Goal: Task Accomplishment & Management: Manage account settings

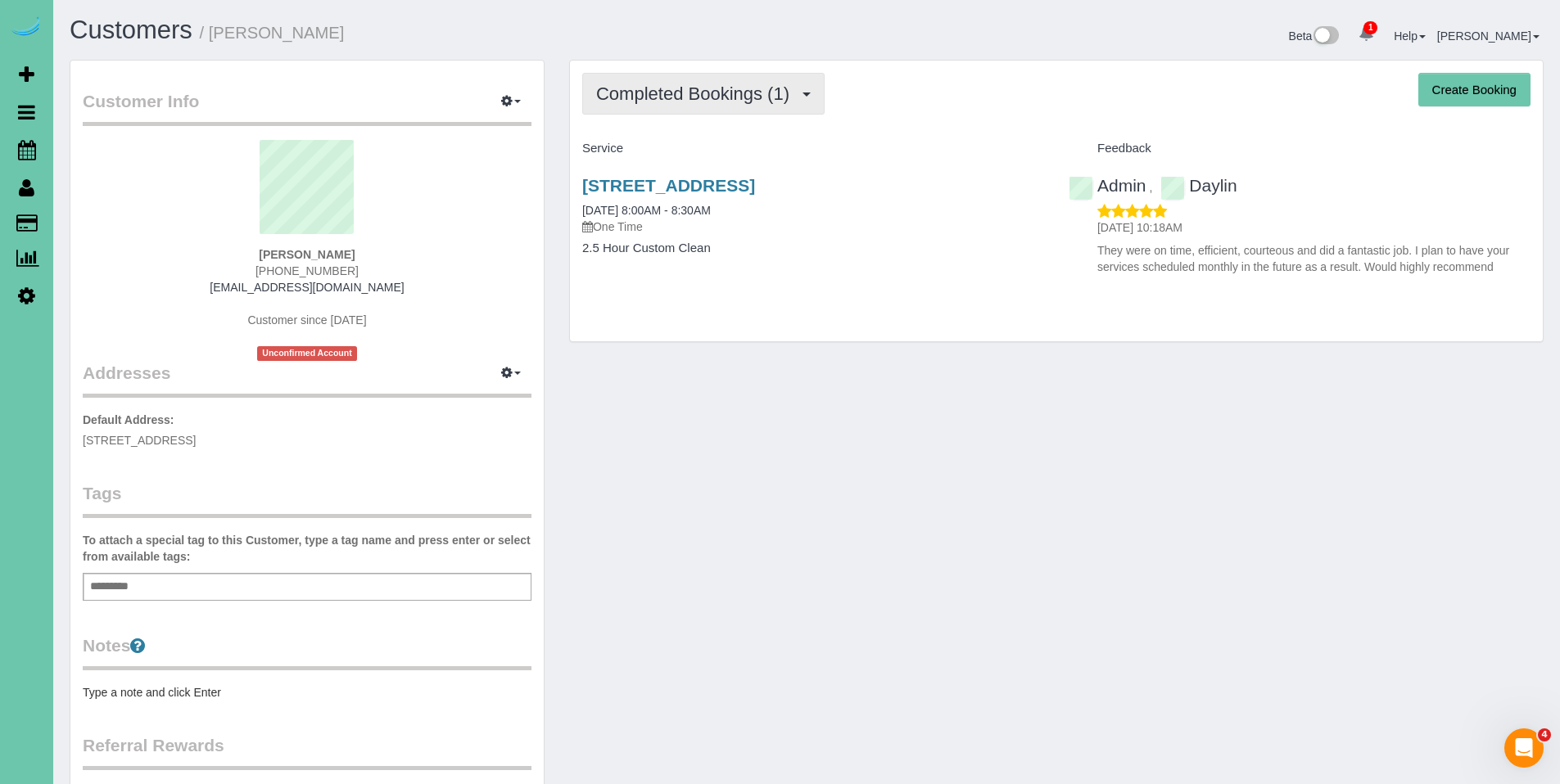
click at [645, 83] on span "Completed Bookings (1)" at bounding box center [697, 93] width 201 height 20
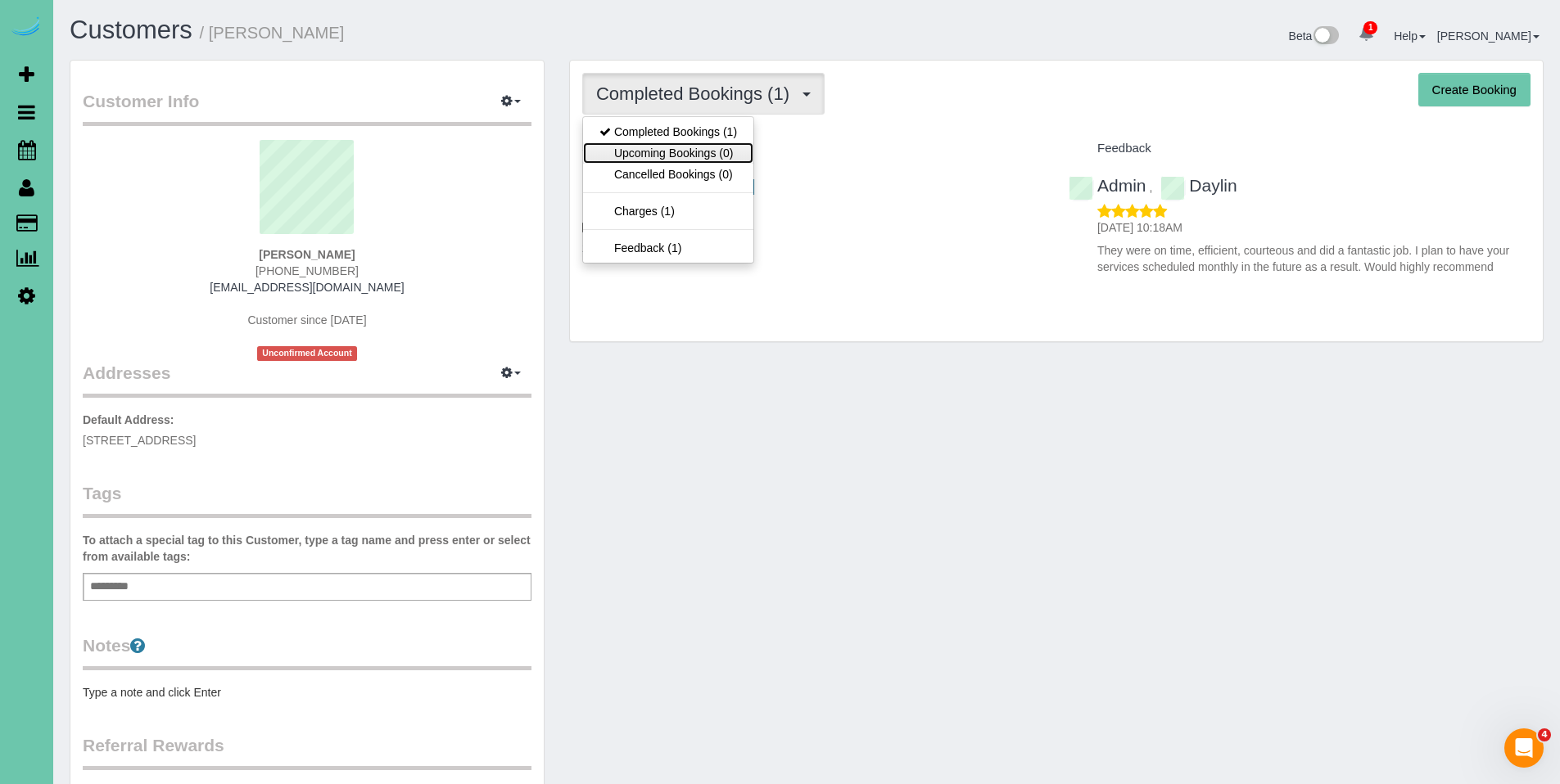
click at [649, 147] on link "Upcoming Bookings (0)" at bounding box center [668, 153] width 170 height 21
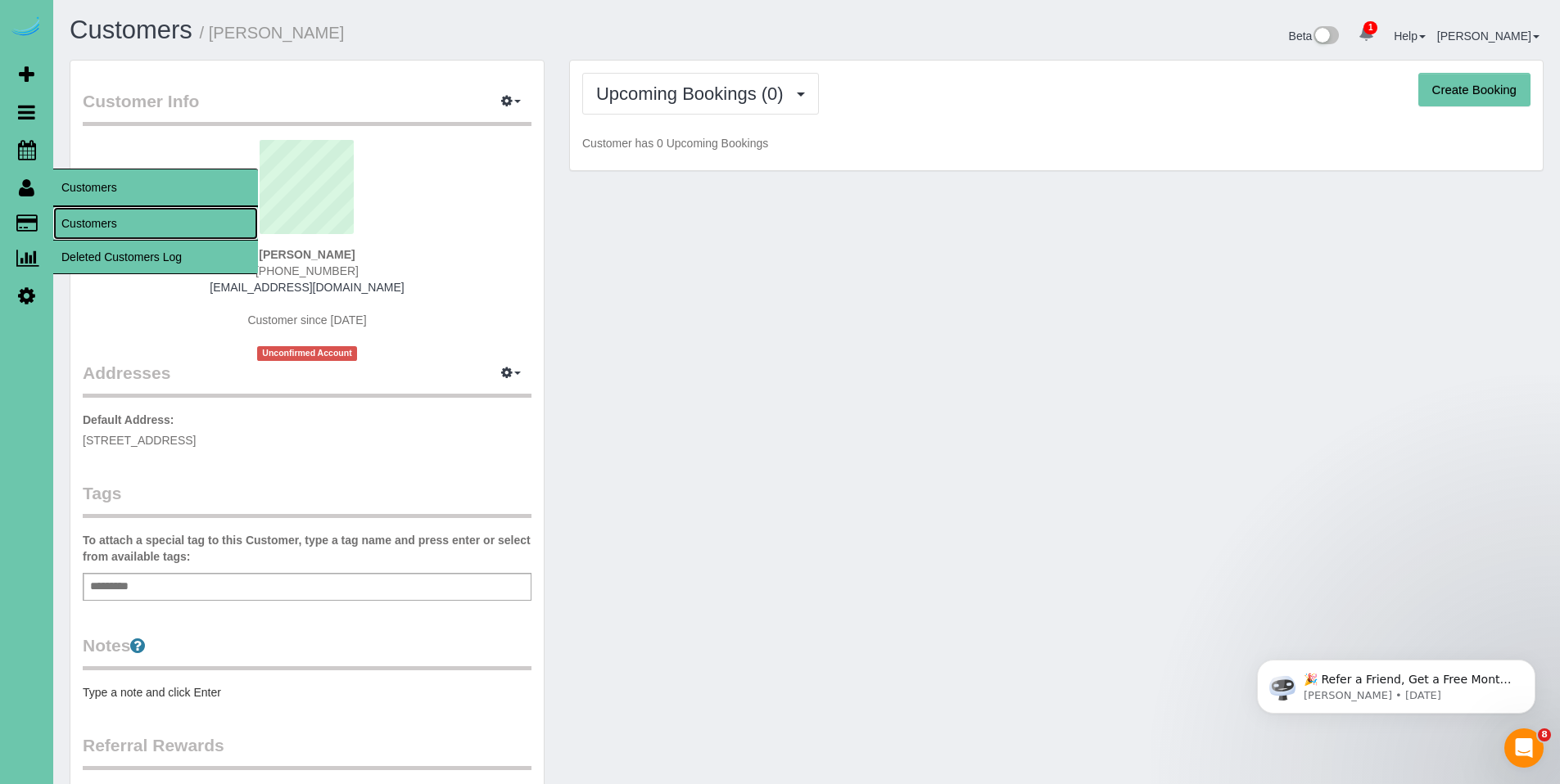
click at [96, 221] on link "Customers" at bounding box center [155, 223] width 205 height 33
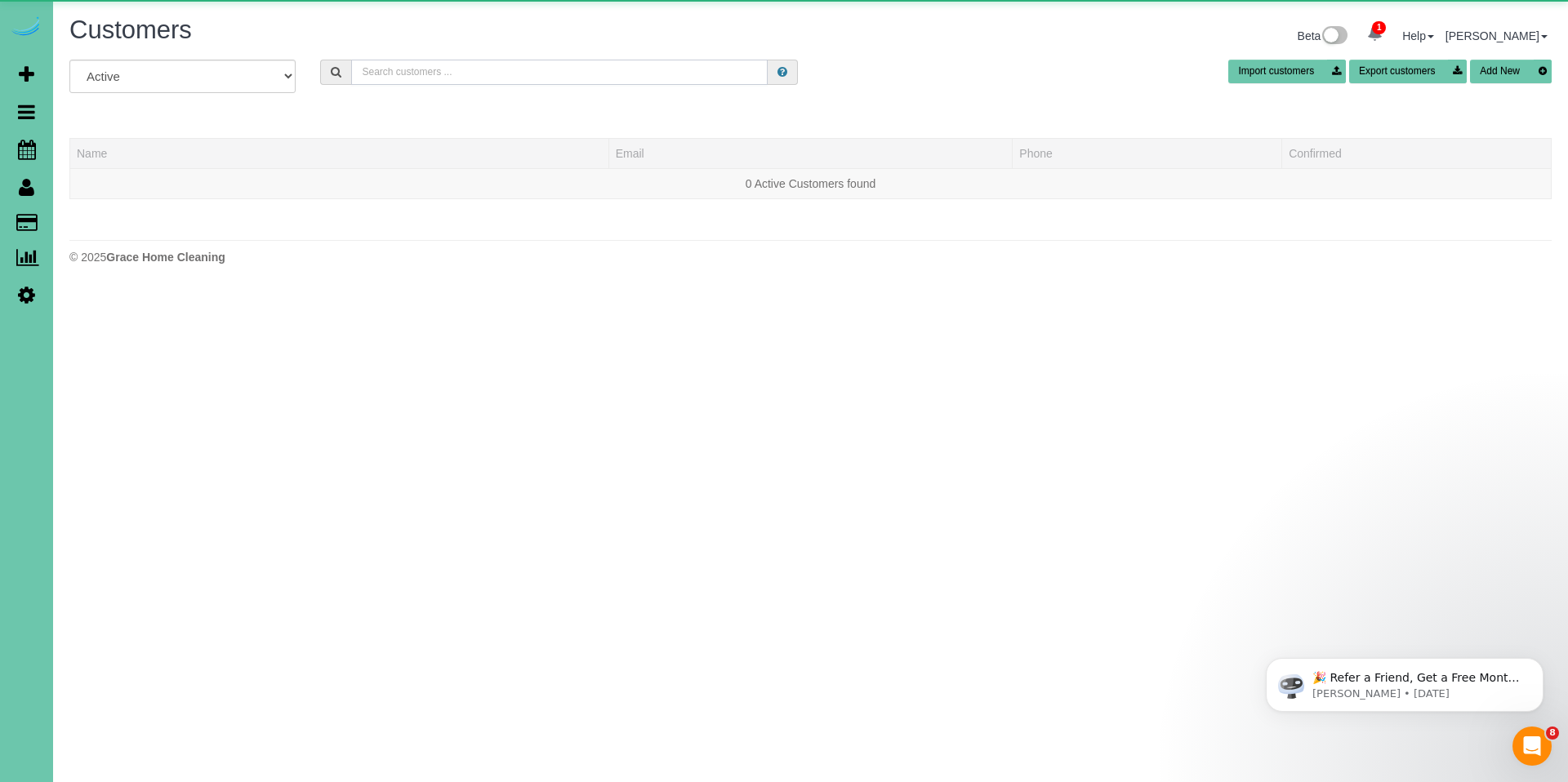
click at [446, 68] on input "text" at bounding box center [559, 72] width 417 height 26
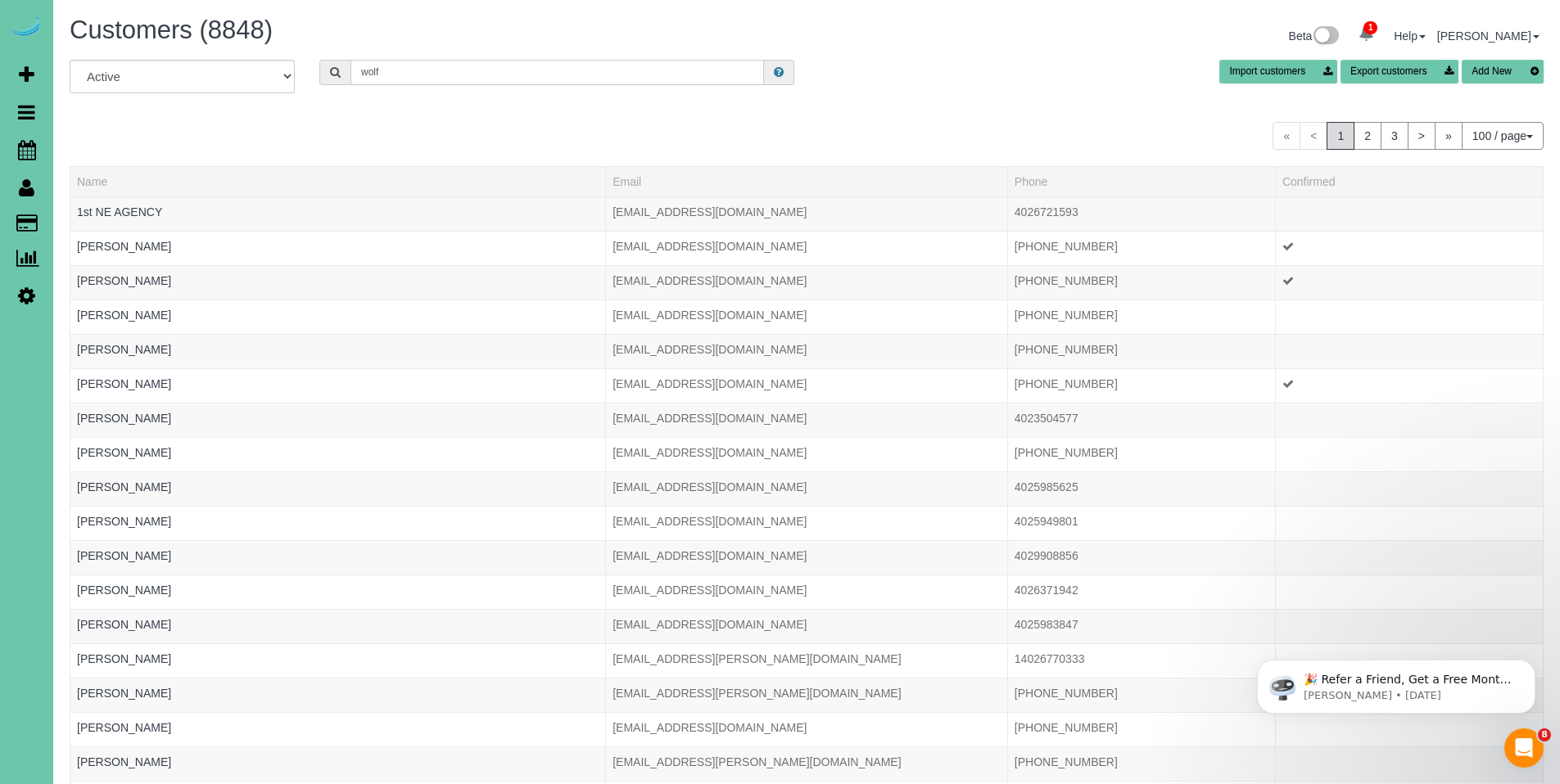
type input "wolf construction"
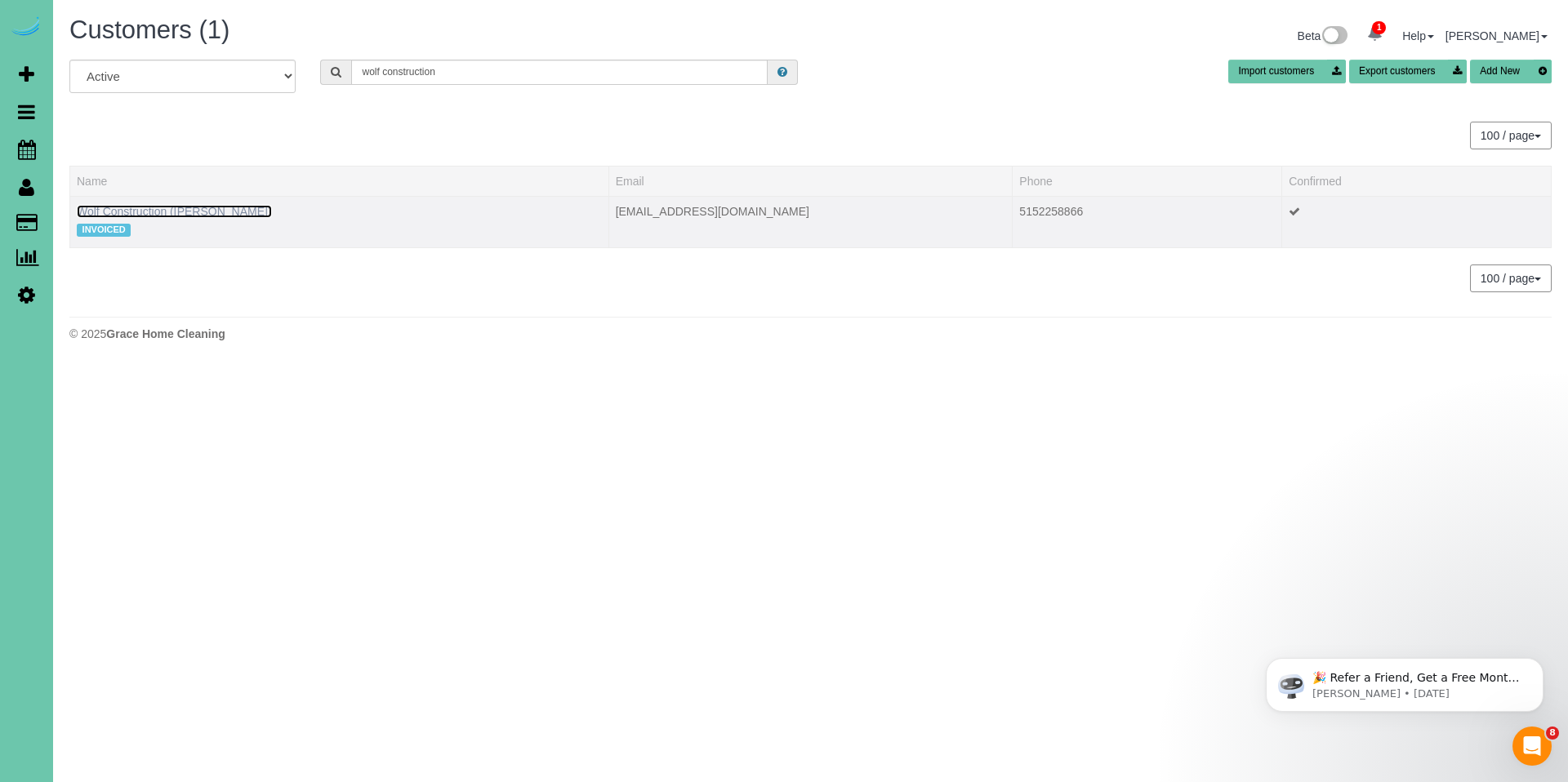
click at [189, 207] on link "Wolf Construction (Maggie Davitt)" at bounding box center [174, 211] width 196 height 13
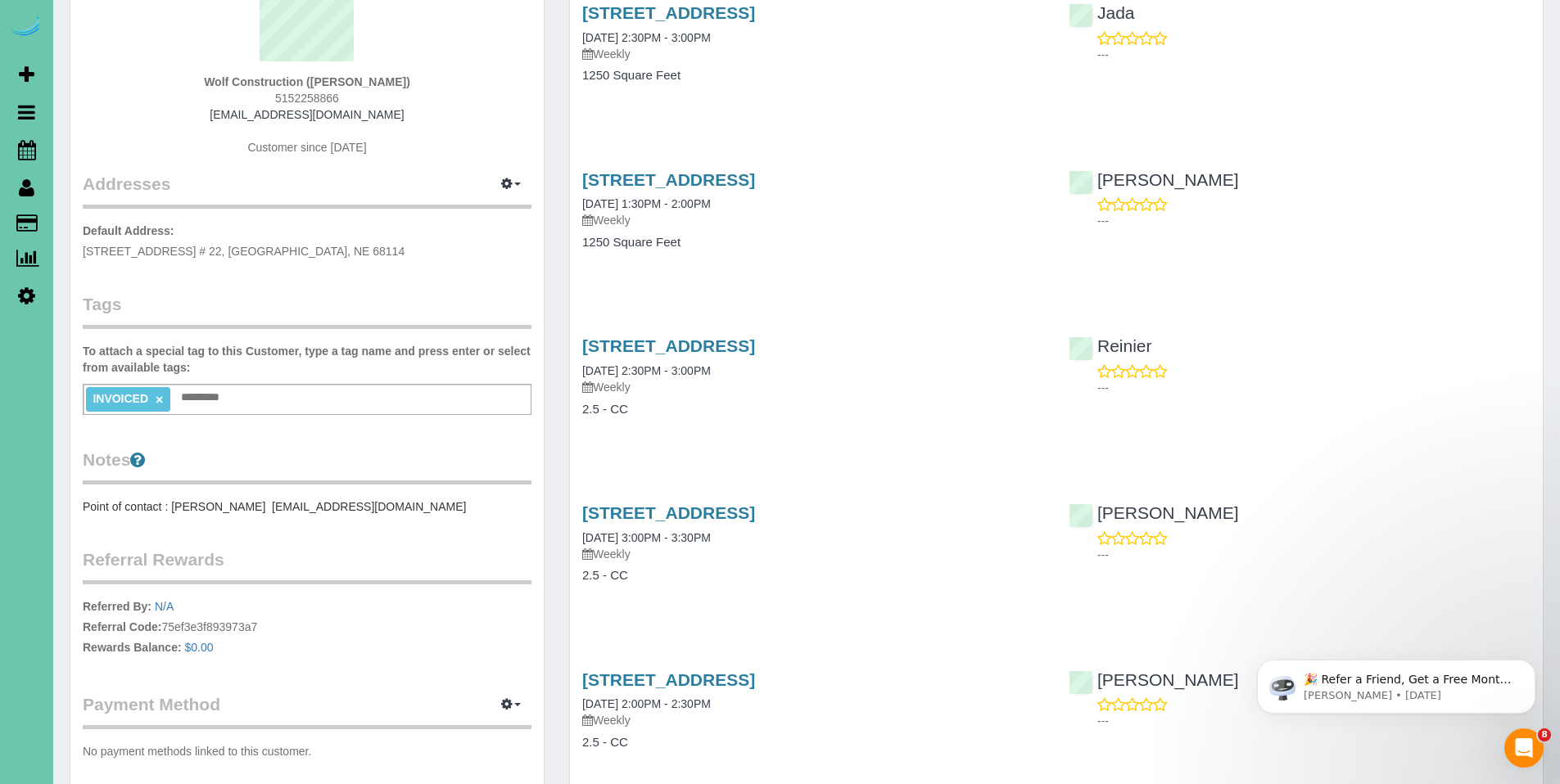
scroll to position [178, 0]
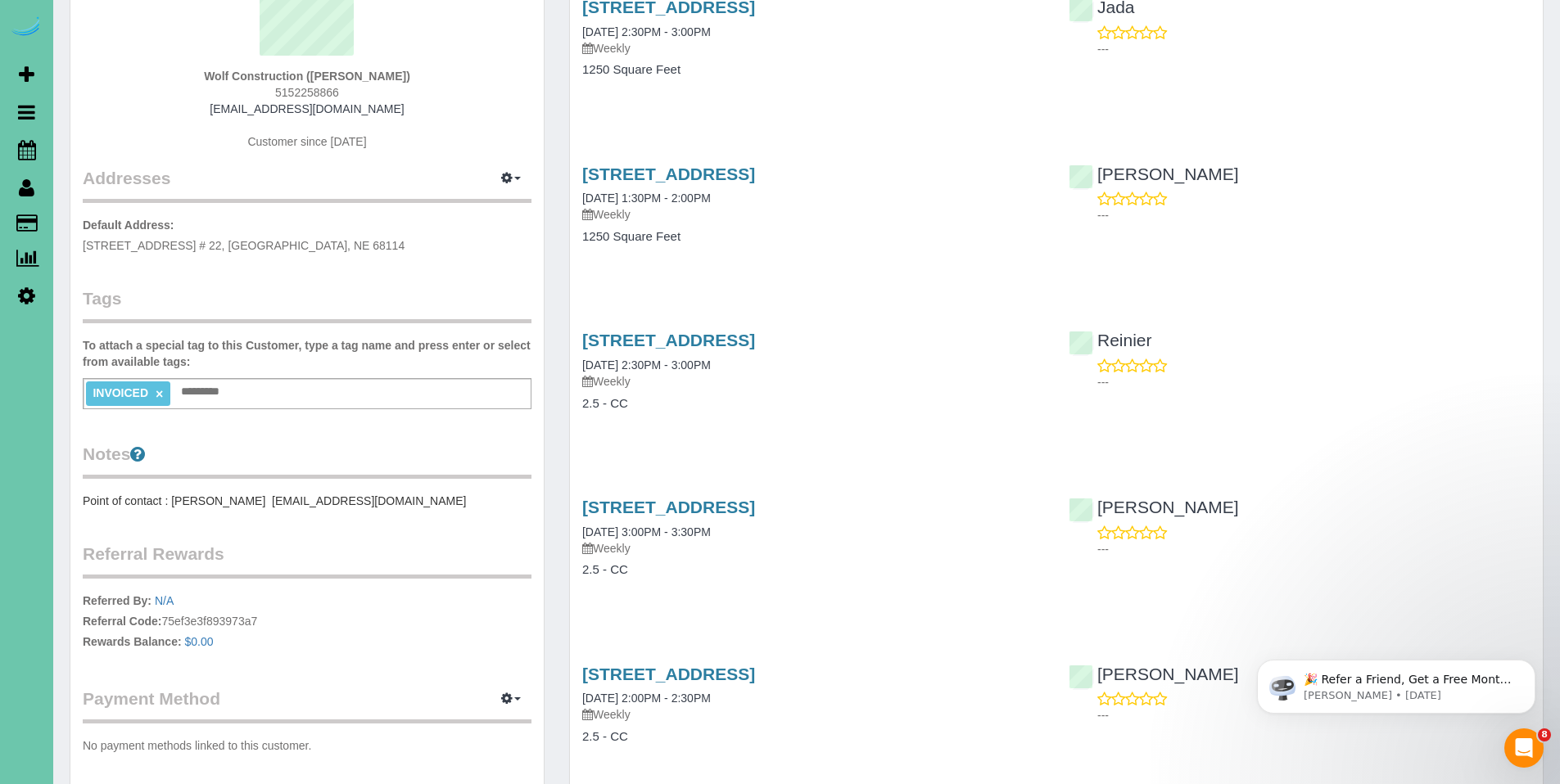
click at [433, 503] on pre "Point of contact : Maggie Davitt mdavitt@wolfconstruction.net" at bounding box center [307, 501] width 449 height 16
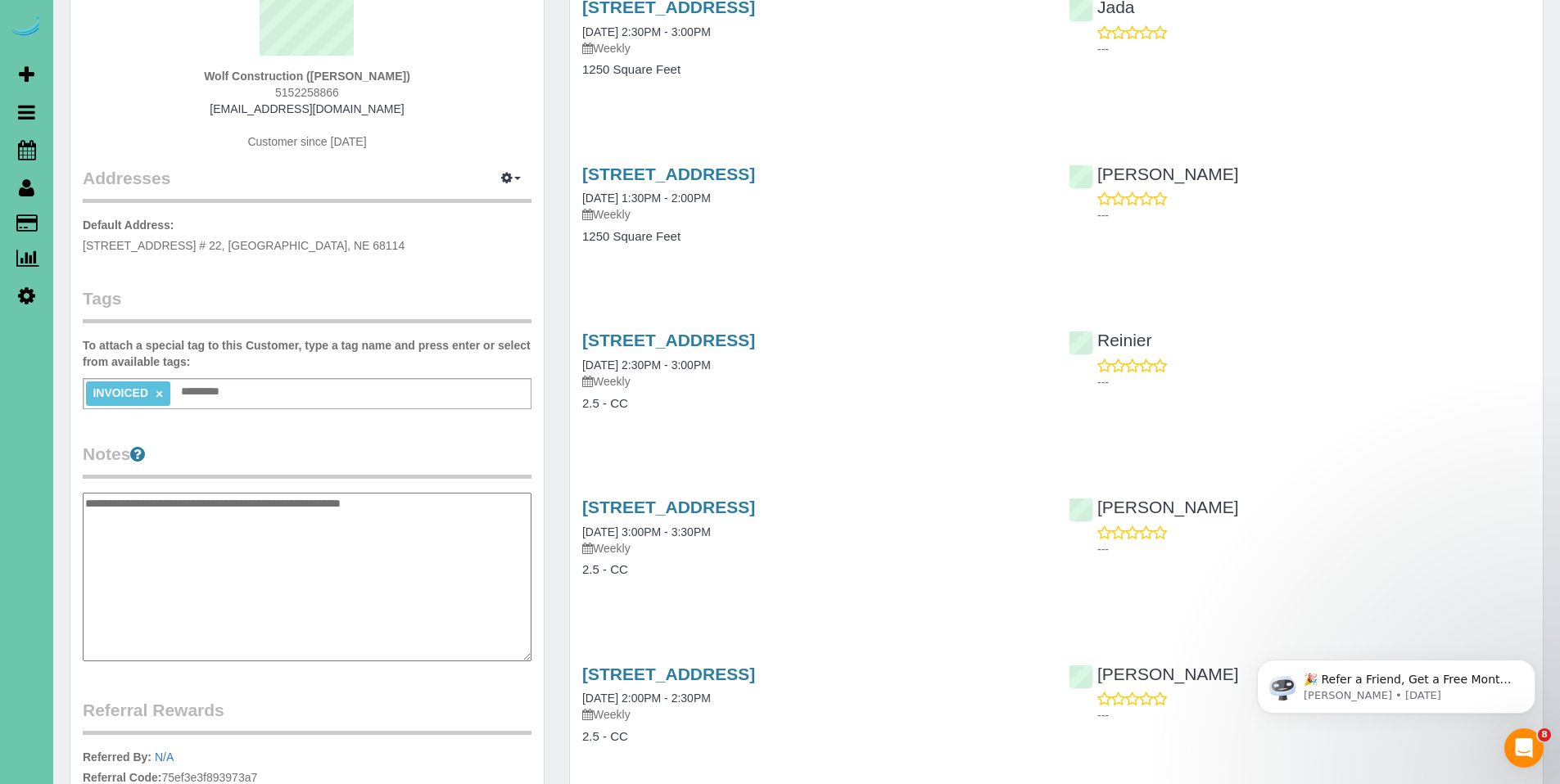
click at [429, 501] on textarea "**********" at bounding box center [307, 577] width 449 height 169
type textarea "**********"
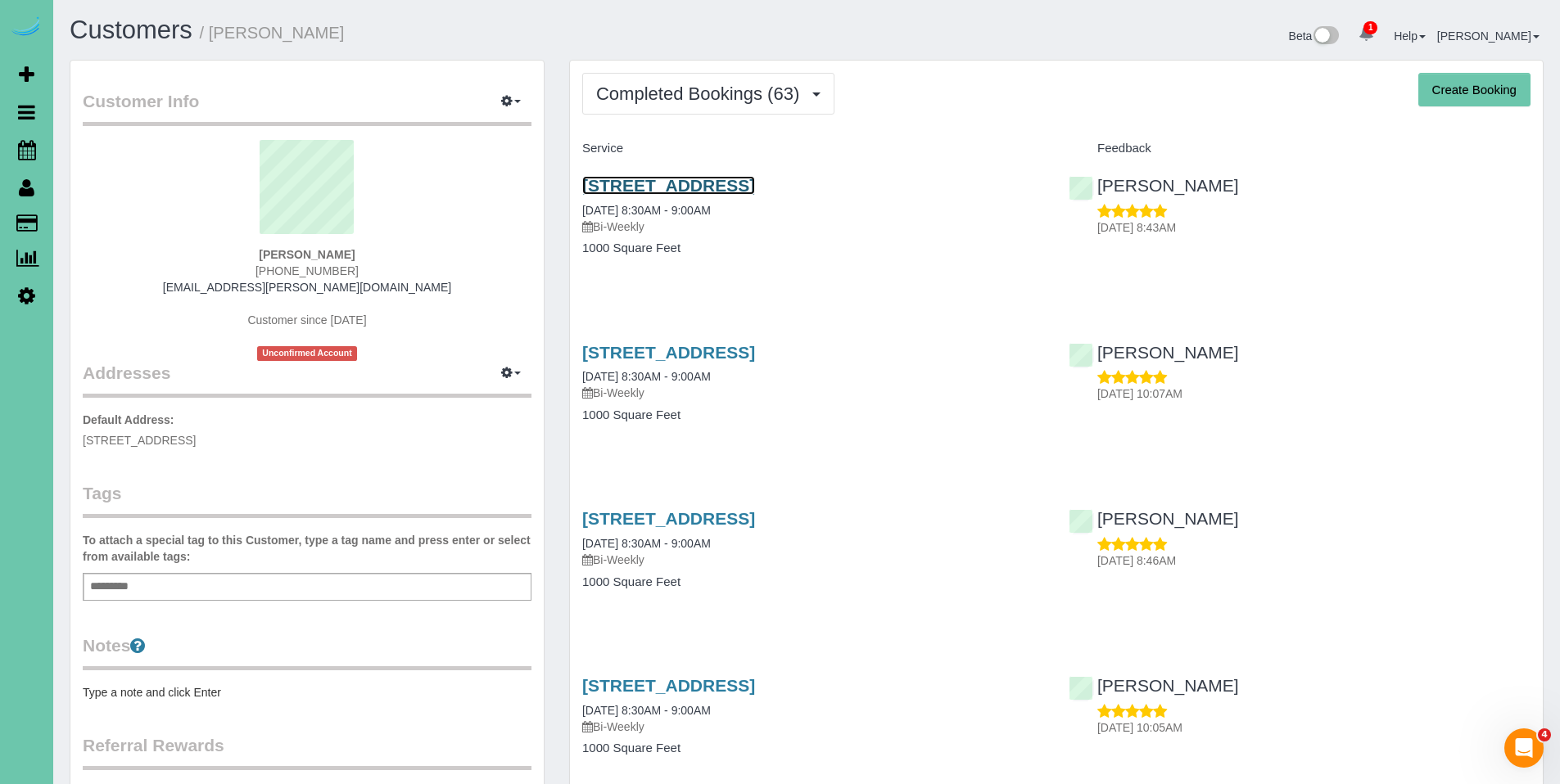
click at [670, 189] on link "9507 Honey Locust Cir, La Vista, NE 68128" at bounding box center [668, 184] width 173 height 19
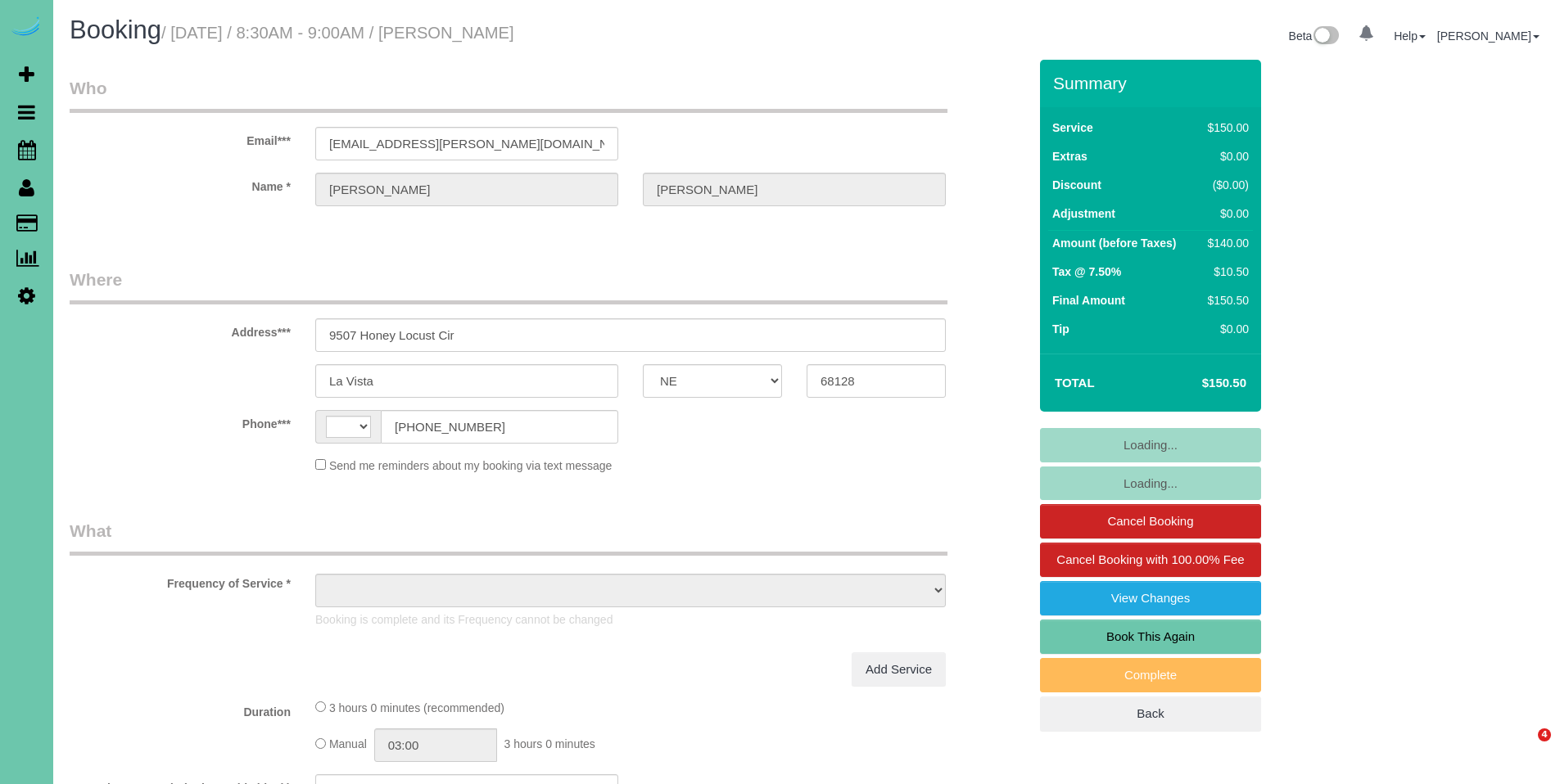
select select "NE"
select select "string:[GEOGRAPHIC_DATA]"
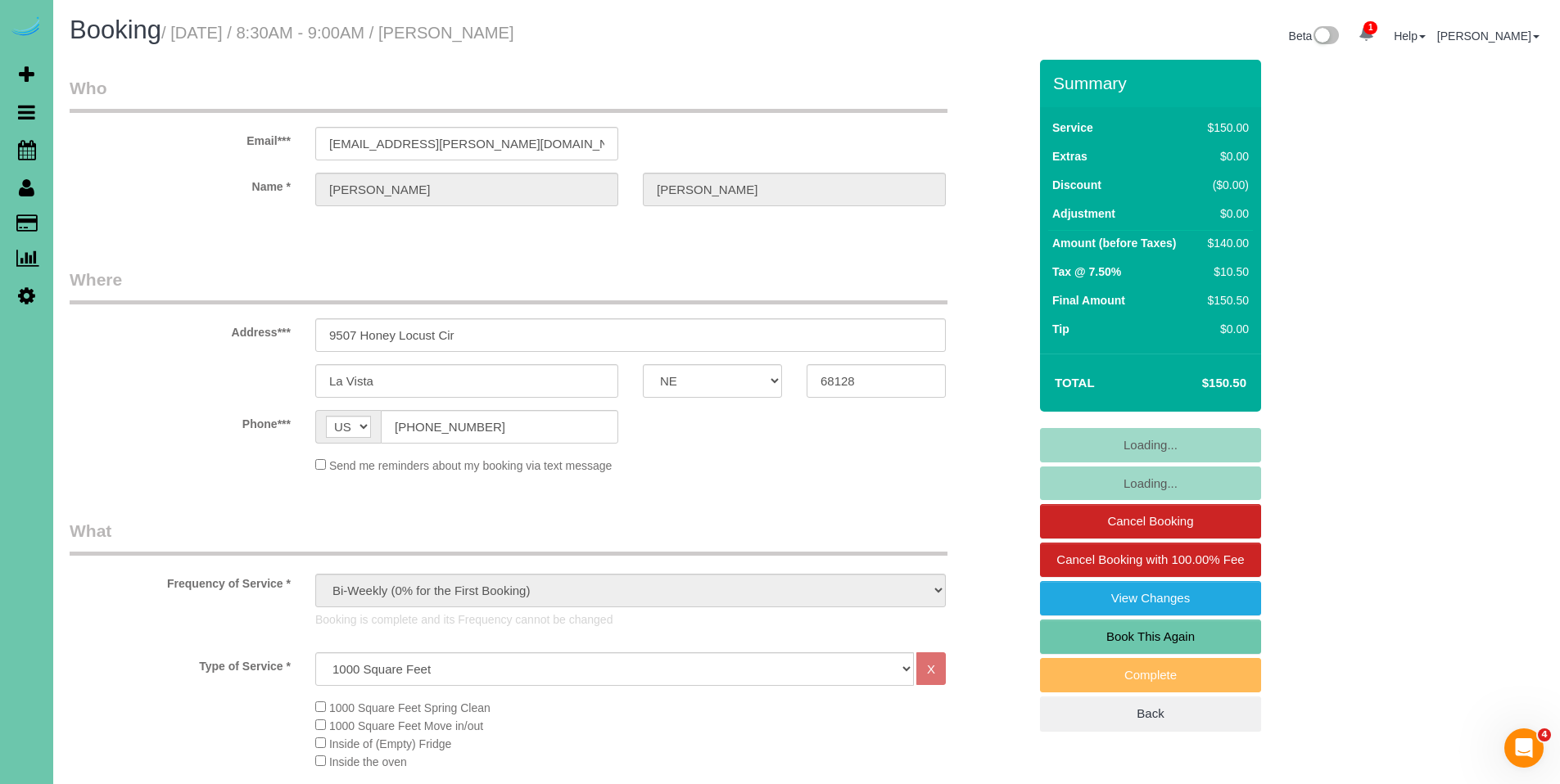
select select "object:708"
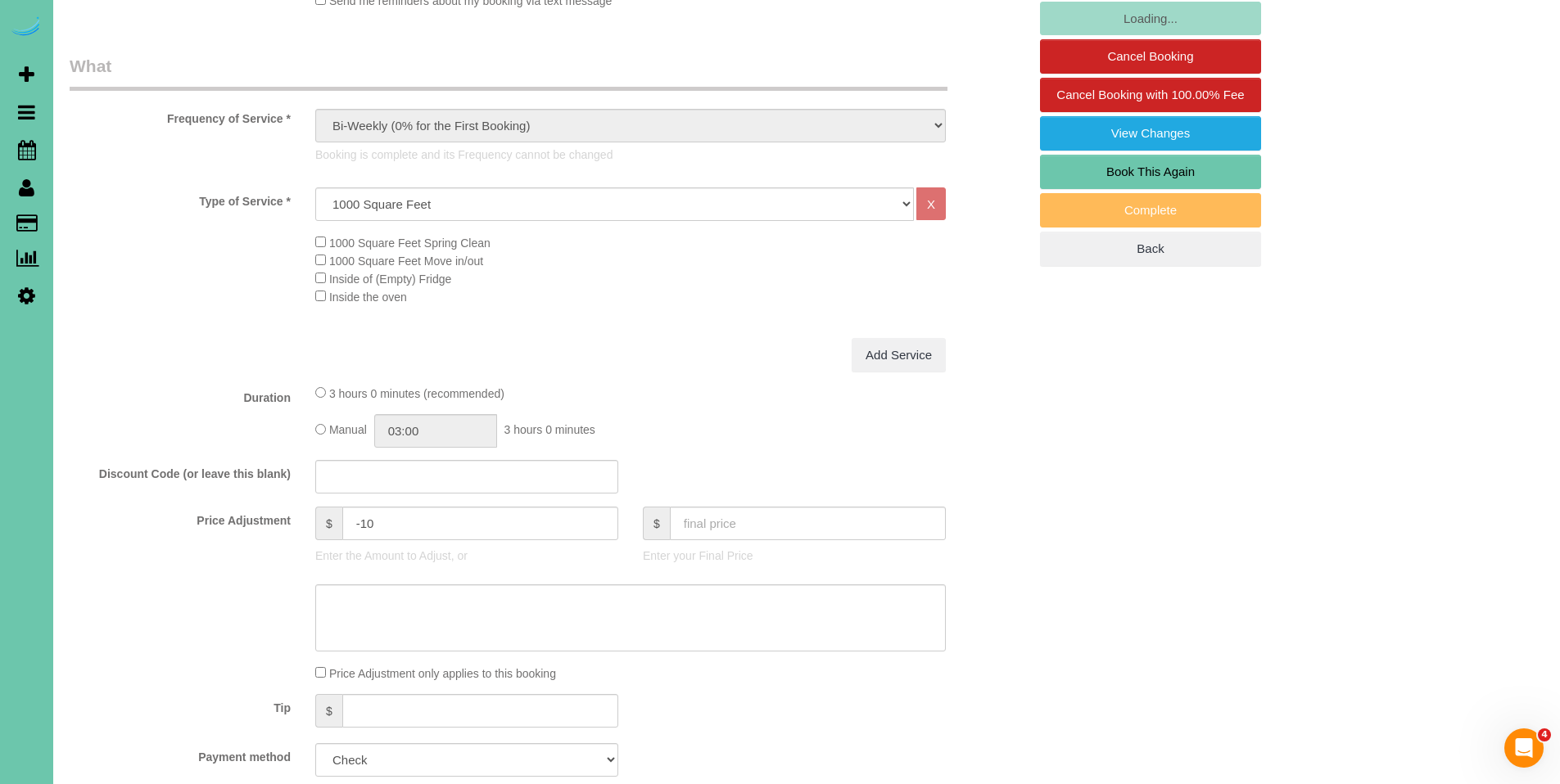
scroll to position [478, 0]
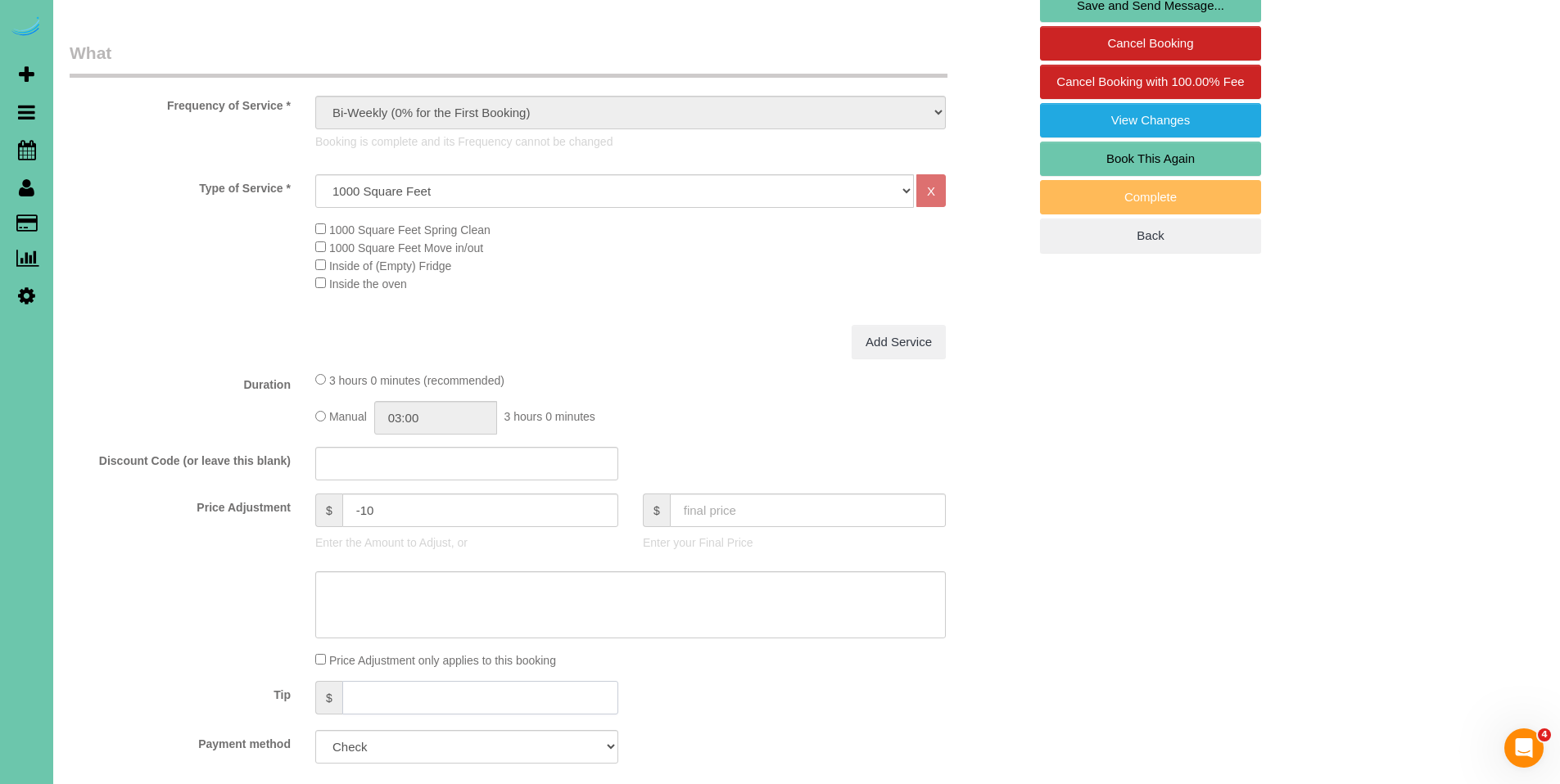
click at [367, 688] on input "text" at bounding box center [480, 698] width 276 height 34
type input "0"
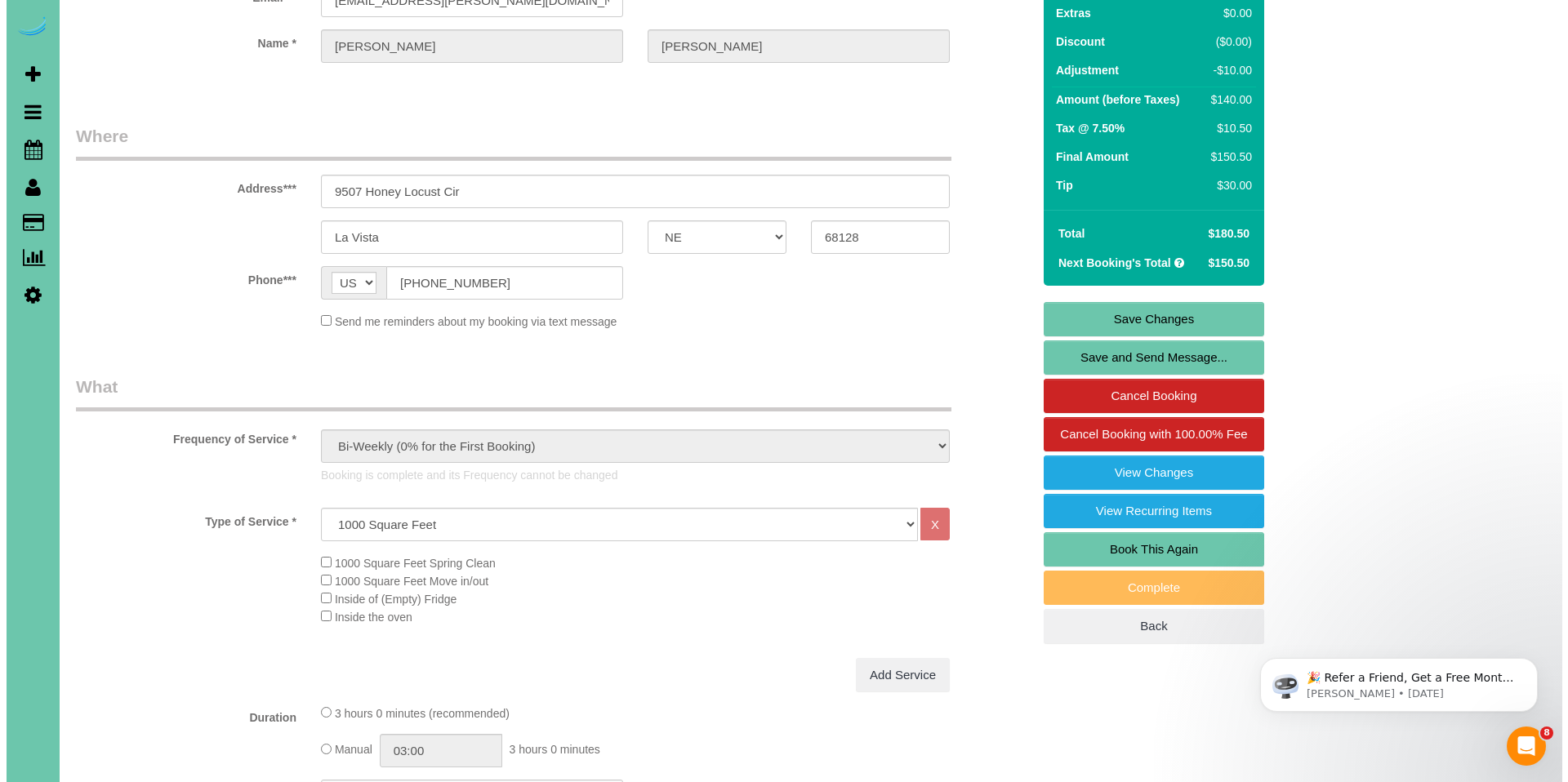
scroll to position [0, 0]
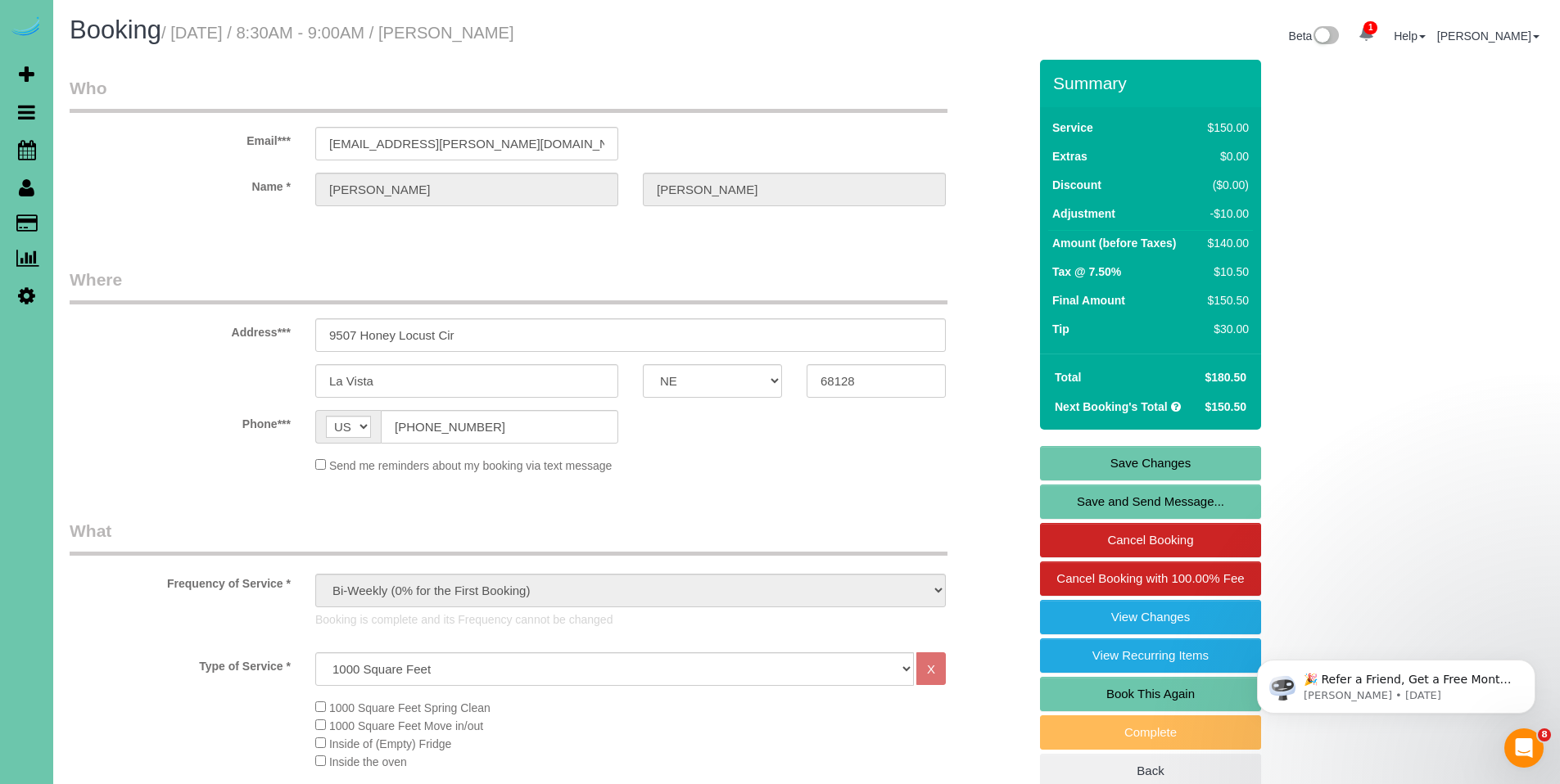
type input "30"
click at [1131, 465] on link "Save Changes" at bounding box center [1150, 463] width 221 height 35
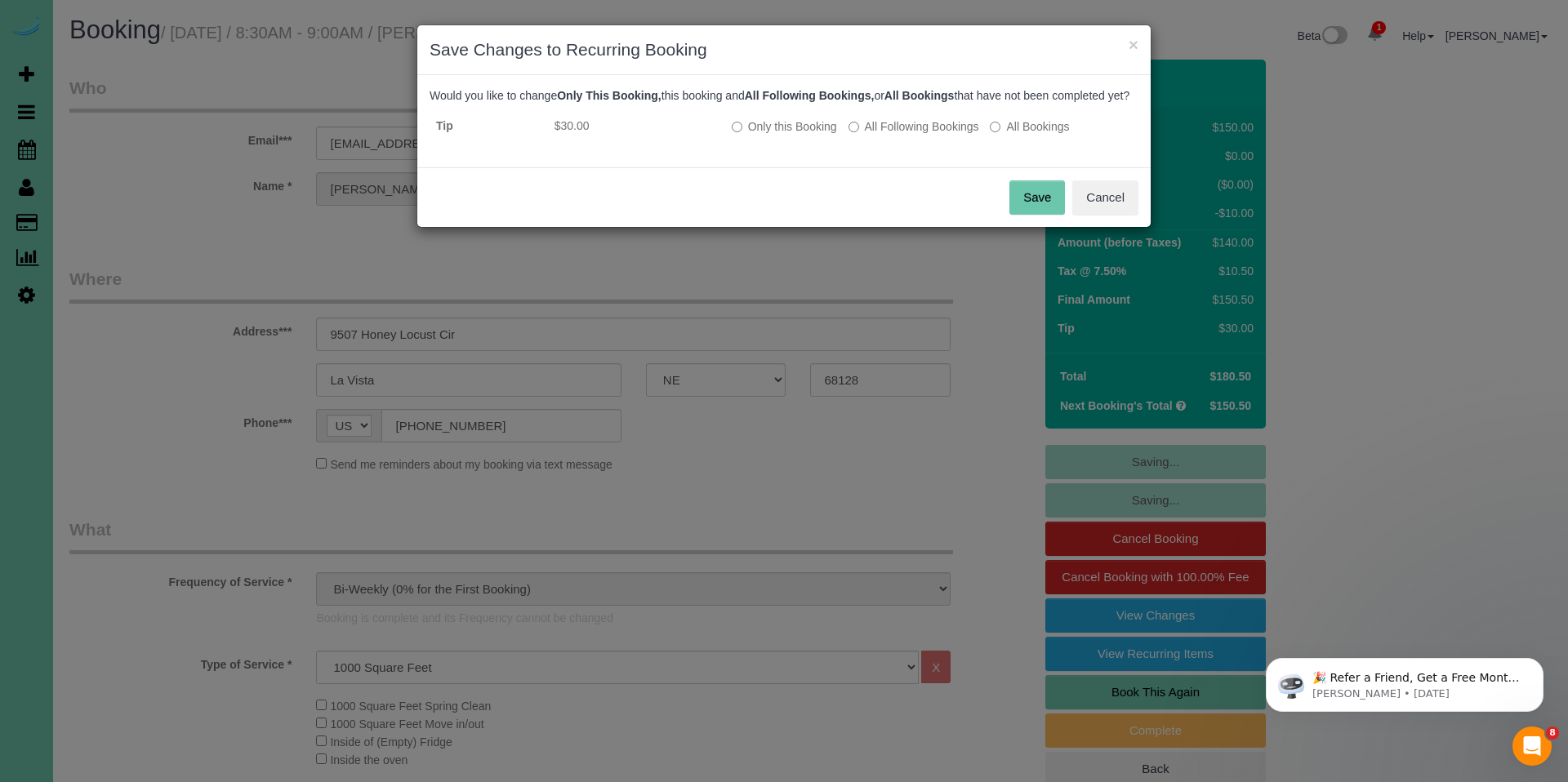
click at [1035, 214] on button "Save" at bounding box center [1037, 197] width 56 height 34
